Goal: Transaction & Acquisition: Purchase product/service

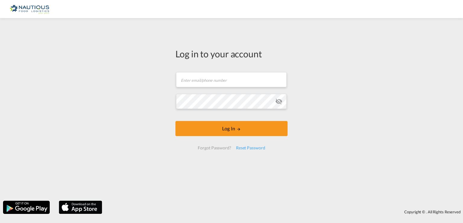
type input "[EMAIL_ADDRESS][DOMAIN_NAME]"
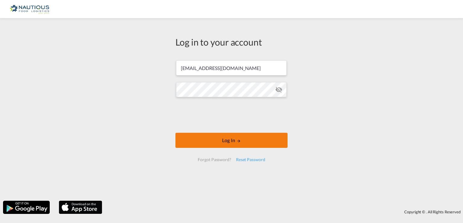
click at [230, 142] on button "Log In" at bounding box center [232, 140] width 112 height 15
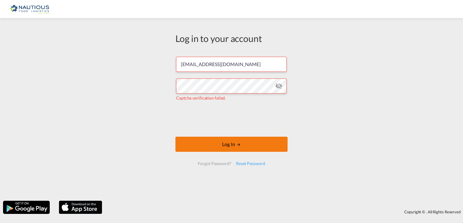
click at [256, 147] on button "Log In" at bounding box center [232, 144] width 112 height 15
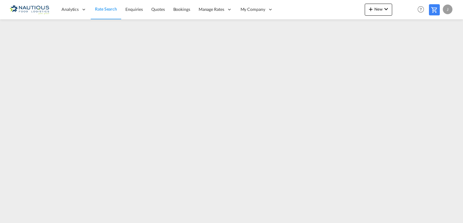
click at [105, 9] on span "Rate Search" at bounding box center [106, 8] width 22 height 5
